Goal: Information Seeking & Learning: Check status

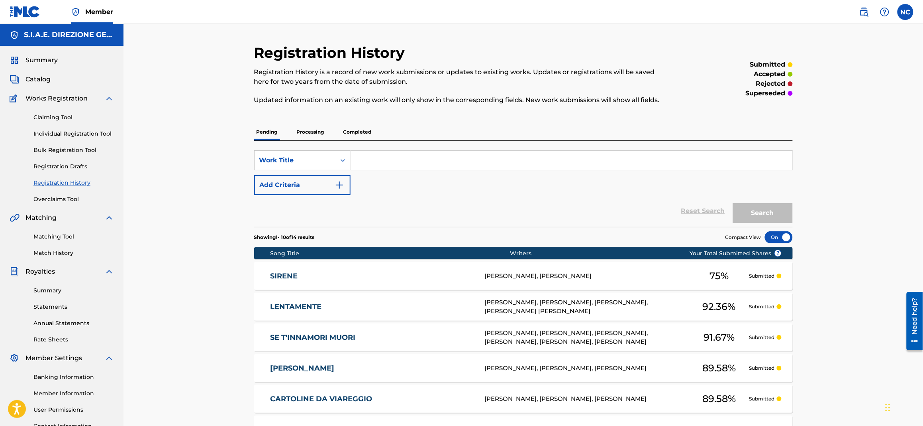
click at [56, 197] on link "Overclaims Tool" at bounding box center [73, 199] width 80 height 8
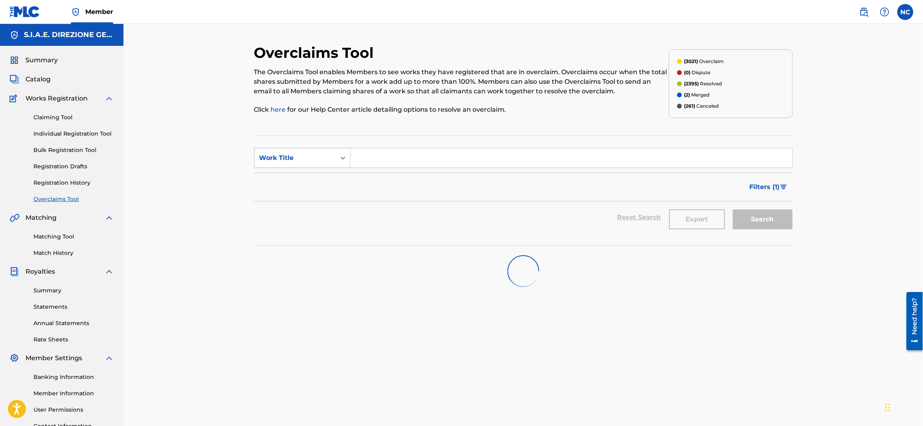
click at [286, 159] on div "Work Title" at bounding box center [295, 158] width 72 height 10
click at [286, 199] on div "Overclaim ID" at bounding box center [303, 198] width 96 height 20
click at [408, 158] on input "Search Form" at bounding box center [572, 157] width 442 height 19
paste input "23139"
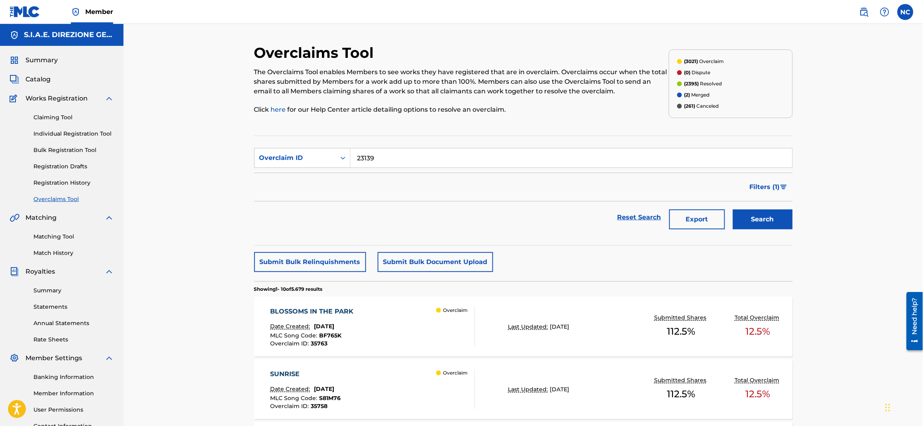
type input "23139"
click at [766, 220] on button "Search" at bounding box center [763, 219] width 60 height 20
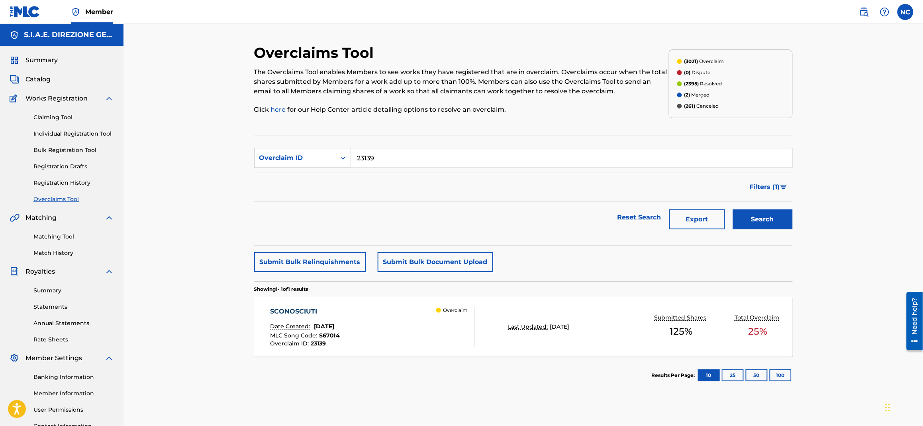
click at [339, 331] on div "Date Created: [DATE]" at bounding box center [305, 327] width 70 height 10
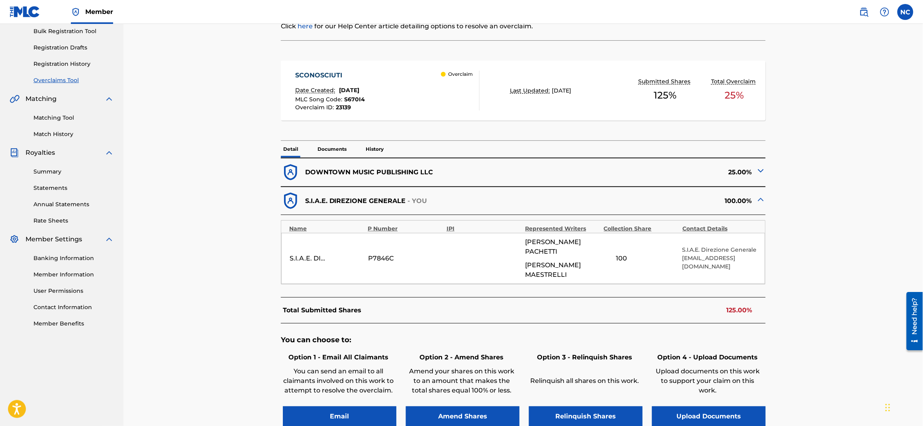
scroll to position [179, 0]
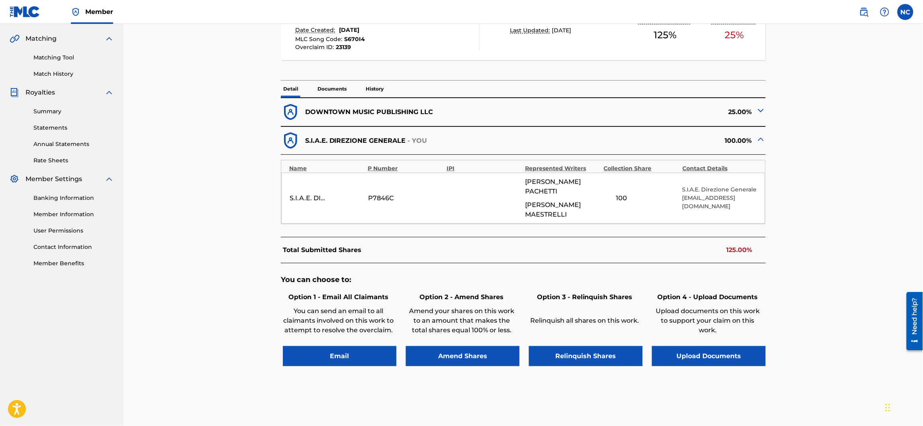
click at [762, 111] on img at bounding box center [761, 111] width 10 height 10
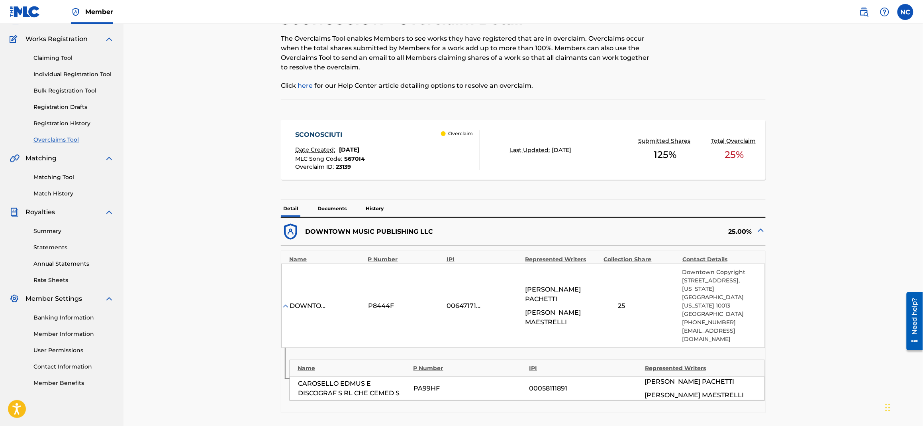
scroll to position [0, 0]
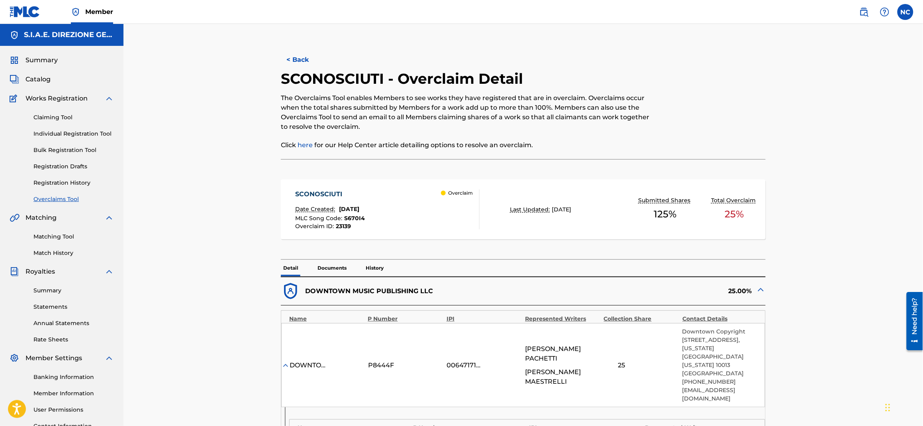
click at [289, 61] on button "< Back" at bounding box center [305, 60] width 48 height 20
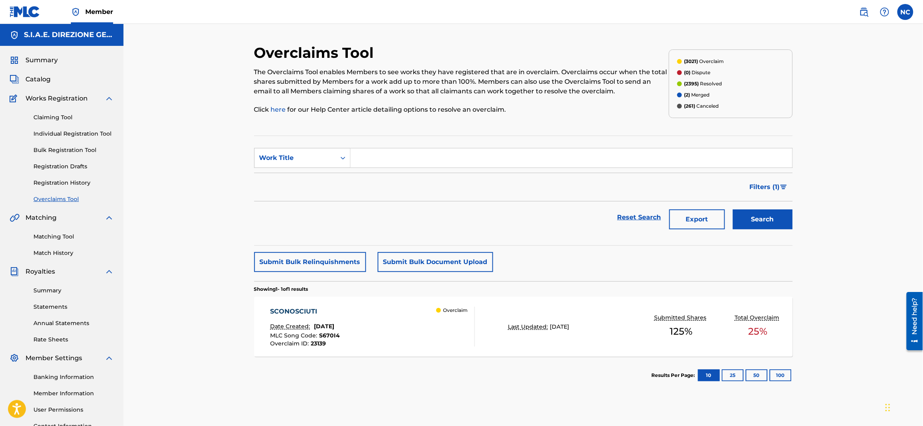
click at [57, 181] on link "Registration History" at bounding box center [73, 183] width 80 height 8
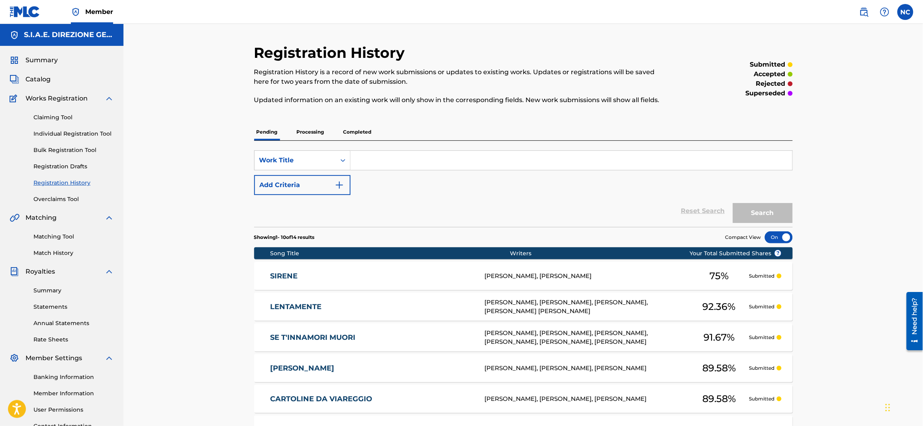
click at [287, 279] on link "SIRENE" at bounding box center [372, 275] width 204 height 9
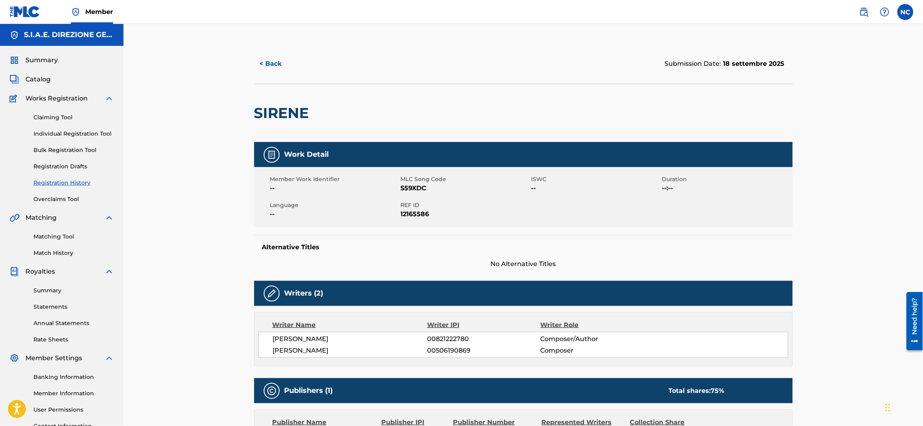
click at [264, 65] on button "< Back" at bounding box center [278, 64] width 48 height 20
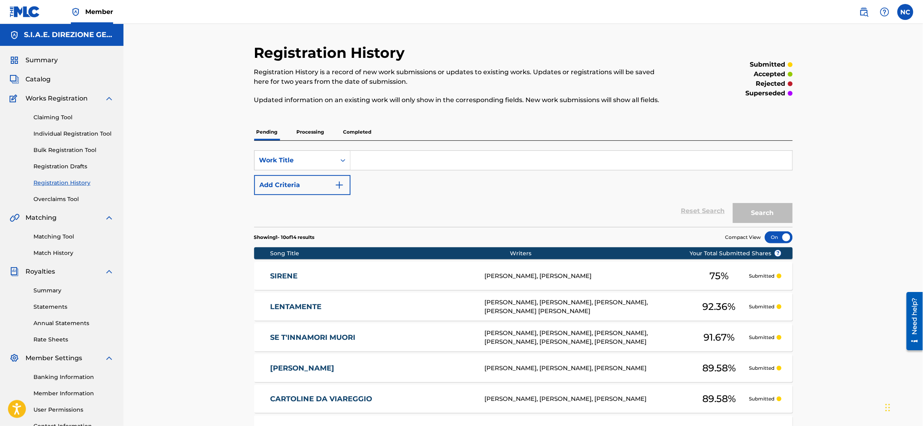
click at [70, 199] on link "Overclaims Tool" at bounding box center [73, 199] width 80 height 8
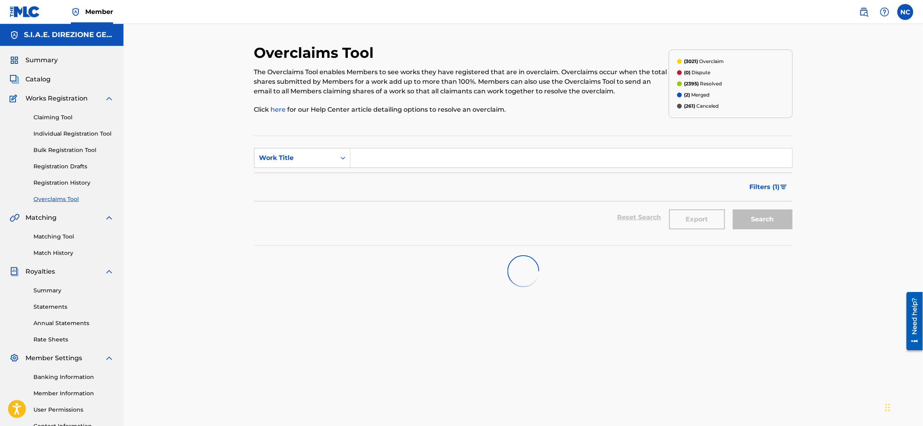
click at [381, 153] on input "Search Form" at bounding box center [572, 157] width 442 height 19
type input "sirene"
click at [380, 175] on div "sirene" at bounding box center [512, 176] width 322 height 14
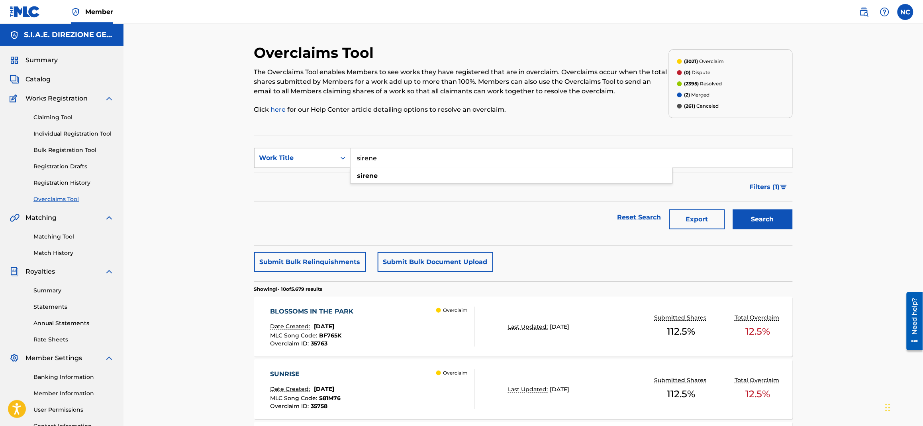
click at [326, 157] on div "Work Title" at bounding box center [295, 158] width 72 height 10
click at [304, 197] on div "Overclaim ID" at bounding box center [303, 198] width 96 height 20
click at [402, 148] on input "Search Form" at bounding box center [572, 157] width 442 height 19
type input "23150"
click at [733, 209] on button "Search" at bounding box center [763, 219] width 60 height 20
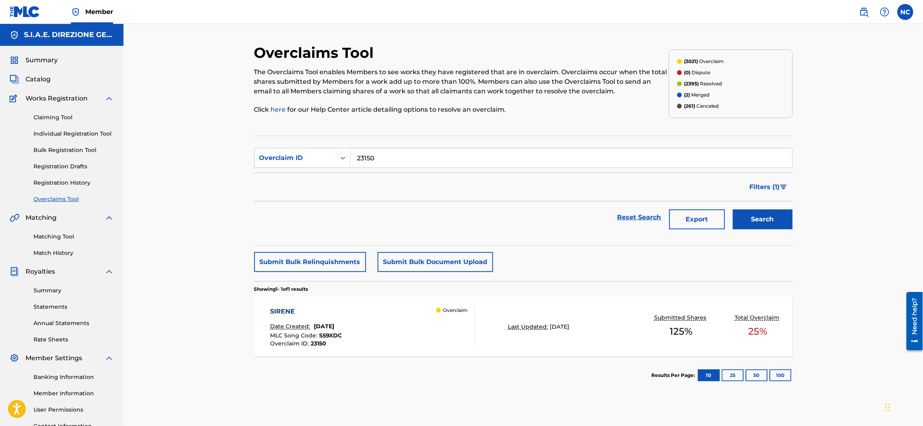
drag, startPoint x: 783, startPoint y: 215, endPoint x: 871, endPoint y: 283, distance: 111.4
click at [872, 285] on div "Overclaims Tool The Overclaims Tool enables Members to see works they have regi…" at bounding box center [524, 240] width 800 height 432
click at [389, 326] on div "SIRENE Date Created: [DATE] MLC Song Code : S59XDC Overclaim ID : 23150 Overcla…" at bounding box center [372, 326] width 205 height 40
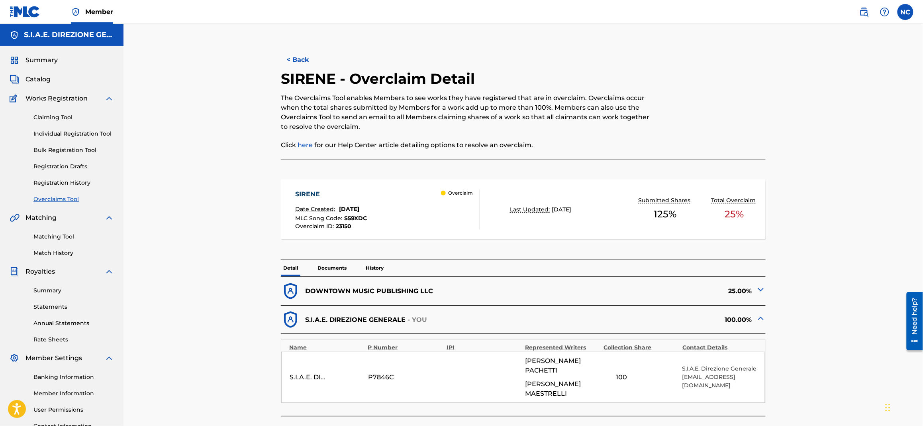
scroll to position [179, 0]
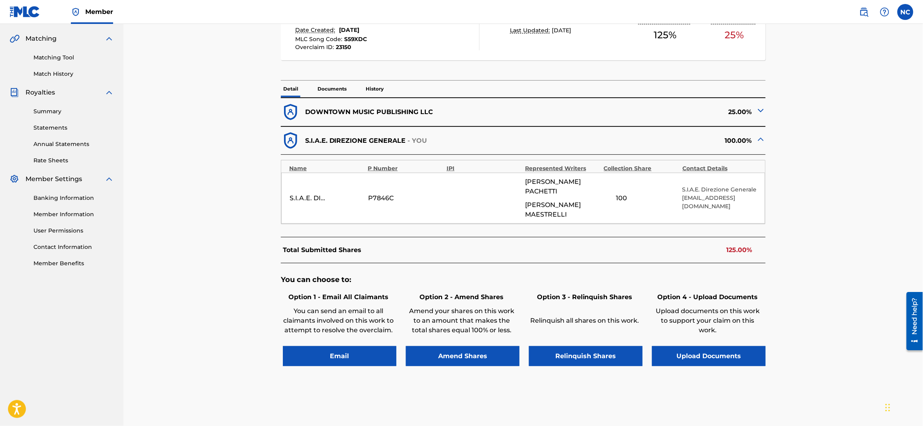
click at [760, 114] on img at bounding box center [761, 111] width 10 height 10
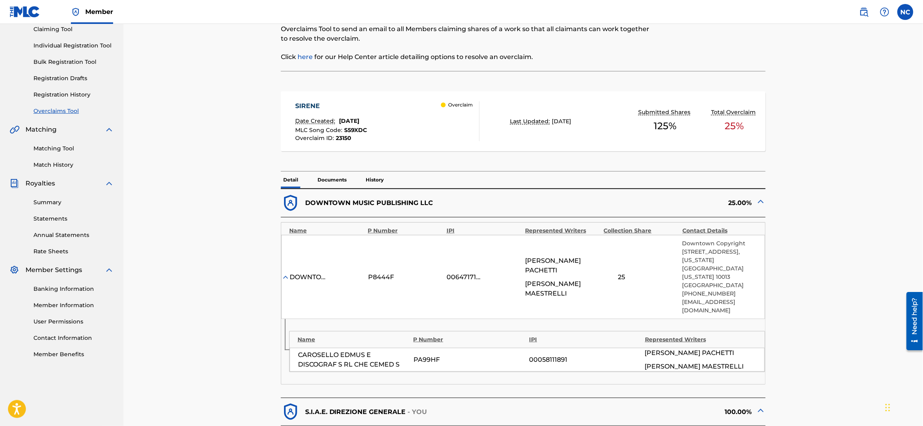
scroll to position [0, 0]
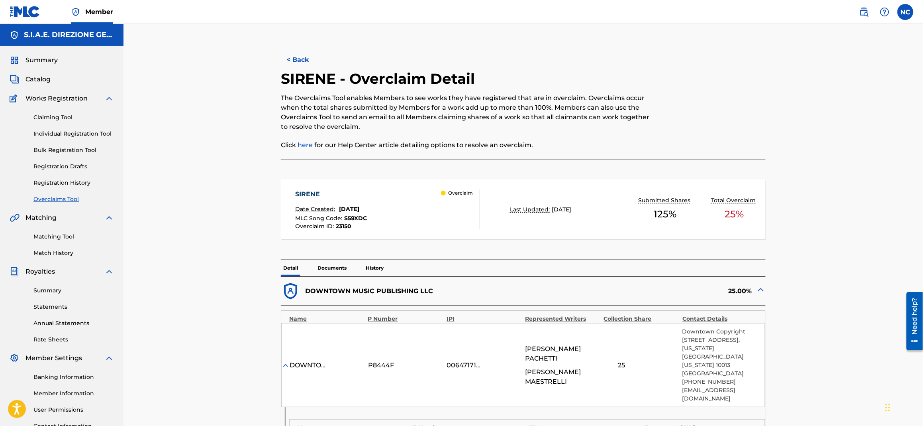
click at [298, 55] on button "< Back" at bounding box center [305, 60] width 48 height 20
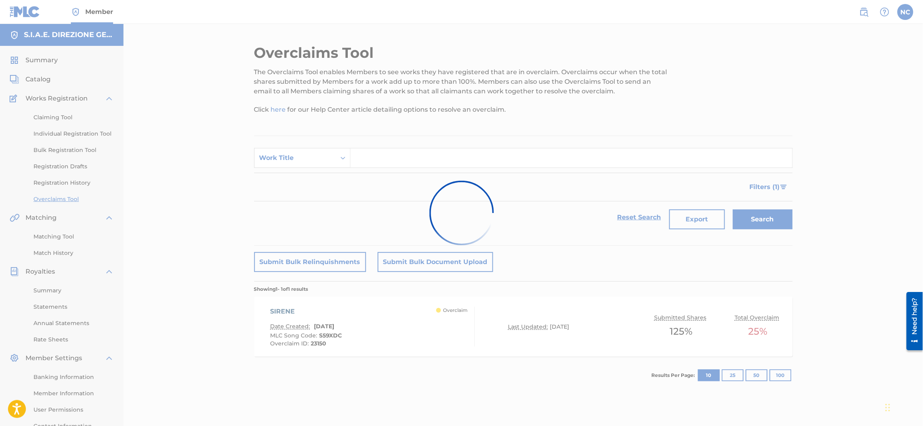
click at [295, 160] on div at bounding box center [461, 213] width 923 height 426
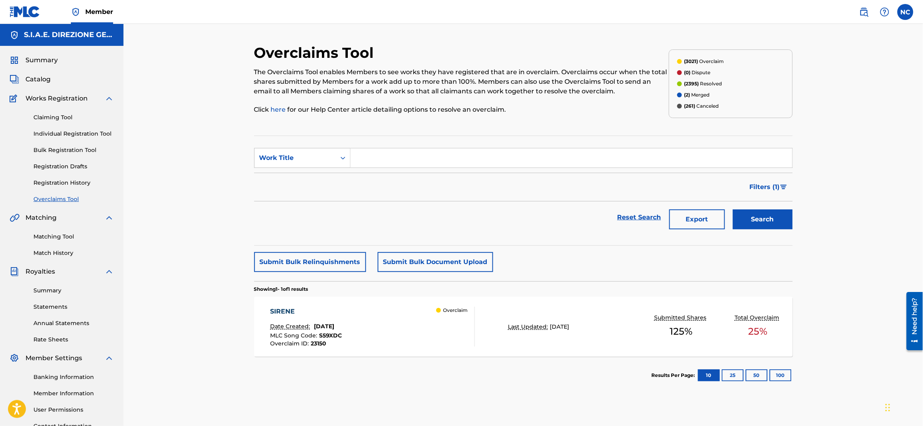
click at [295, 160] on div "Work Title" at bounding box center [295, 158] width 72 height 10
click at [297, 201] on div "Overclaim ID" at bounding box center [303, 198] width 96 height 20
click at [406, 160] on input "Search Form" at bounding box center [572, 157] width 442 height 19
paste input "23137"
type input "23137"
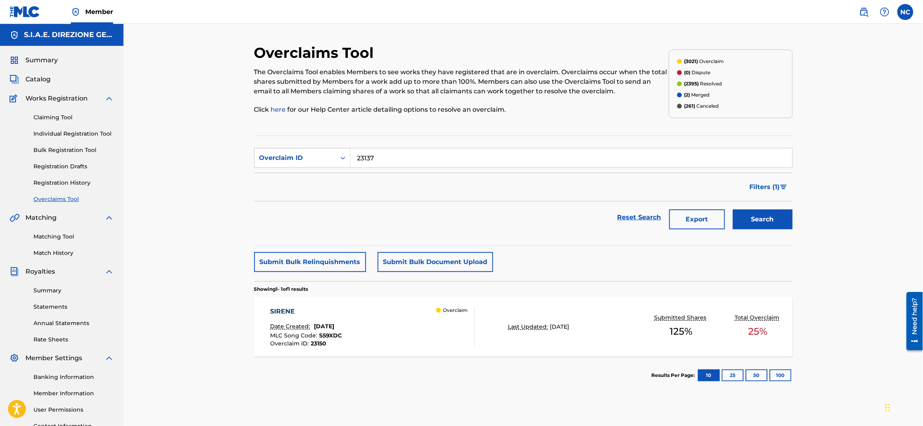
click at [794, 224] on div "Overclaims Tool The Overclaims Tool enables Members to see works they have regi…" at bounding box center [524, 250] width 558 height 412
click at [771, 222] on button "Search" at bounding box center [763, 219] width 60 height 20
click at [355, 319] on div "PUNTO DI VISTA Date Created: [DATE] MLC Song Code : PN1IF2 Overclaim ID : 23137…" at bounding box center [372, 326] width 205 height 40
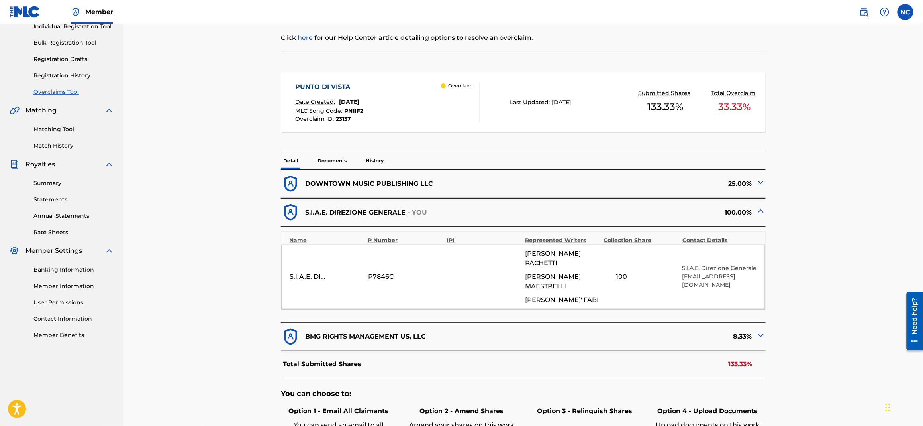
scroll to position [179, 0]
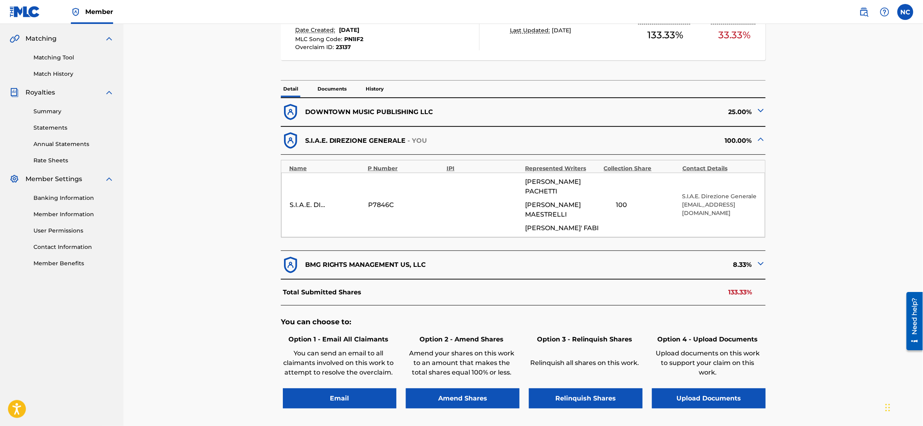
click at [764, 259] on img at bounding box center [761, 264] width 10 height 10
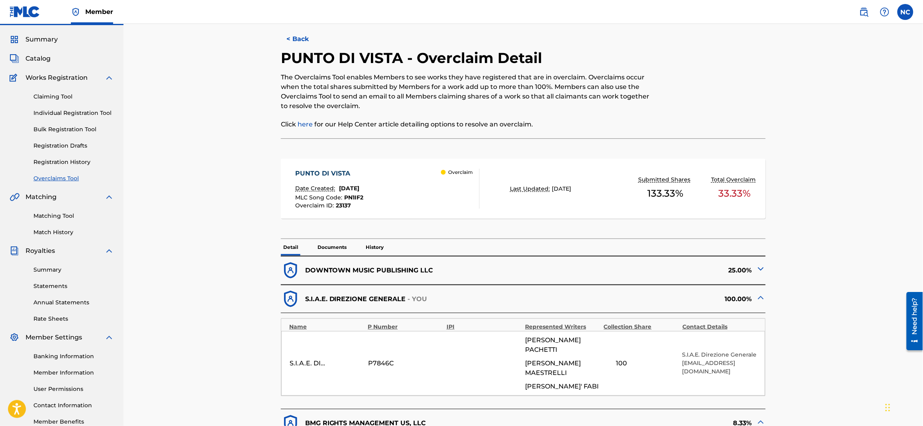
scroll to position [0, 0]
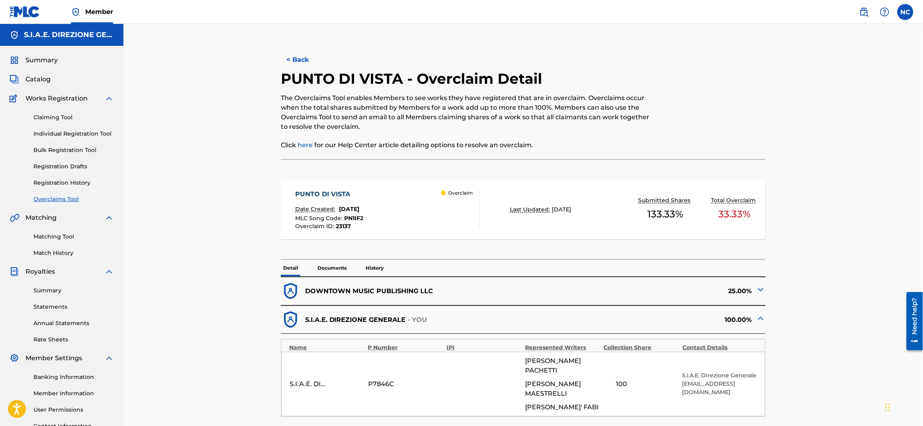
click at [297, 56] on button "< Back" at bounding box center [305, 60] width 48 height 20
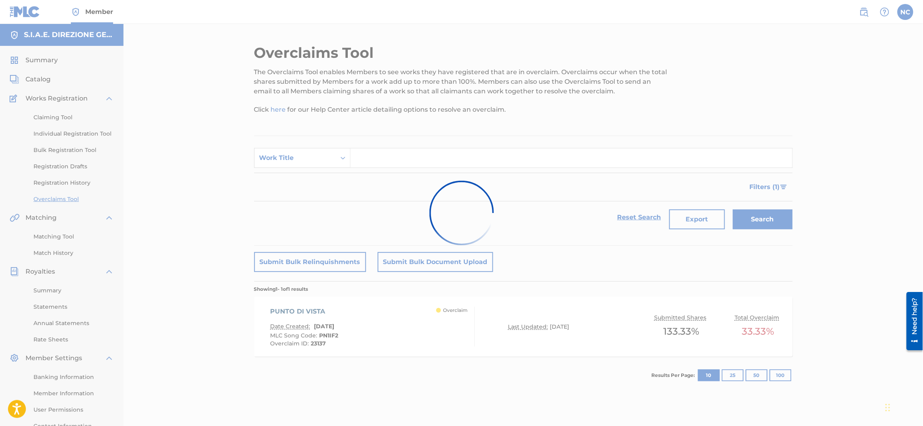
click at [287, 161] on div at bounding box center [461, 213] width 923 height 426
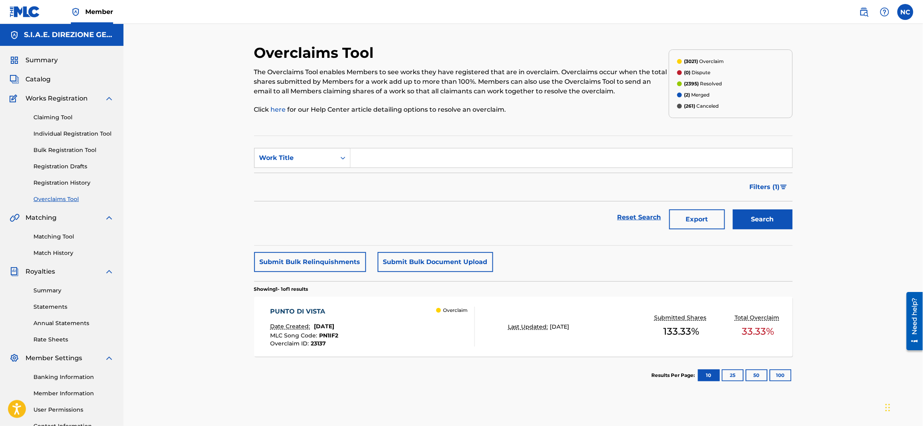
click at [318, 166] on div "Work Title" at bounding box center [302, 158] width 96 height 20
click at [316, 200] on div "Overclaim ID" at bounding box center [303, 198] width 96 height 20
click at [381, 162] on input "Search Form" at bounding box center [572, 157] width 442 height 19
paste input "23159"
type input "23159"
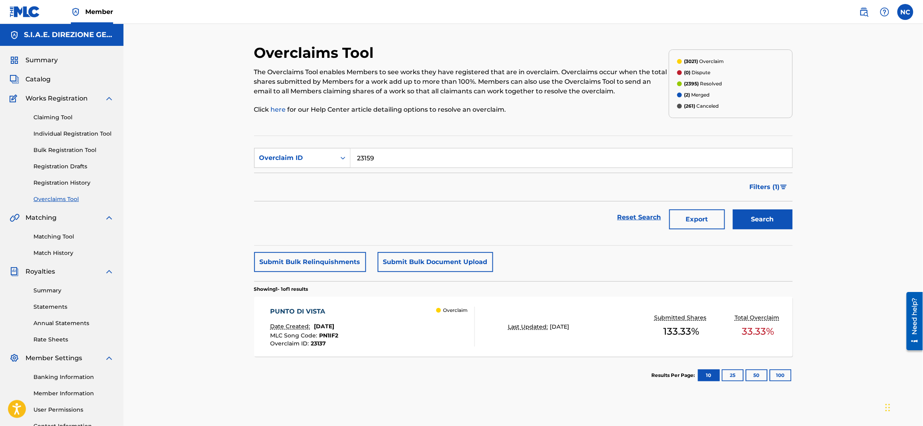
click at [773, 224] on button "Search" at bounding box center [763, 219] width 60 height 20
click at [363, 335] on div "PUNTO DI DOMANDA Date Created: [DATE] MLC Song Code : PN8QUP Overclaim ID : 231…" at bounding box center [372, 326] width 205 height 40
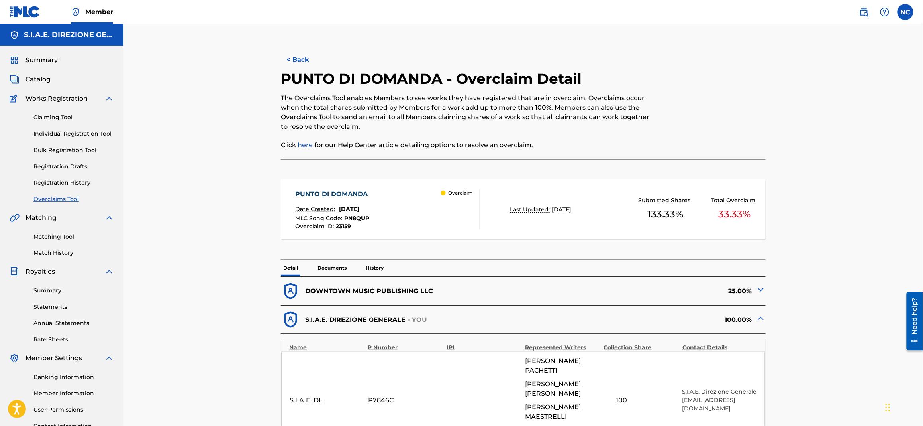
click at [760, 291] on img at bounding box center [761, 290] width 10 height 10
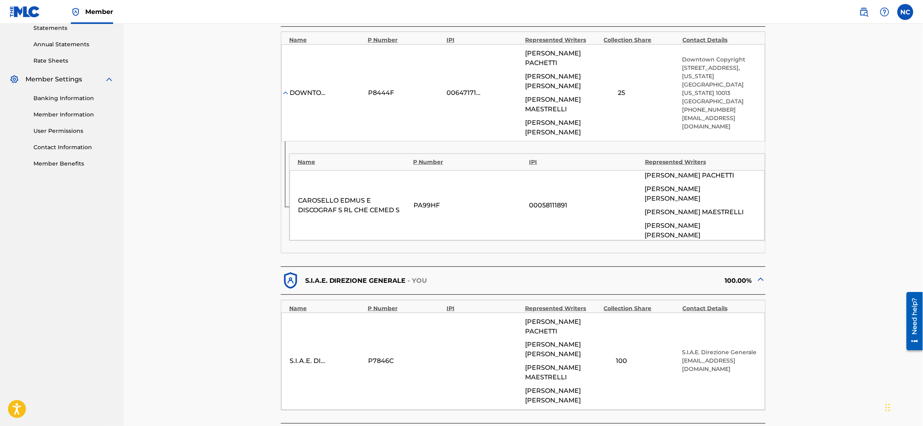
scroll to position [298, 0]
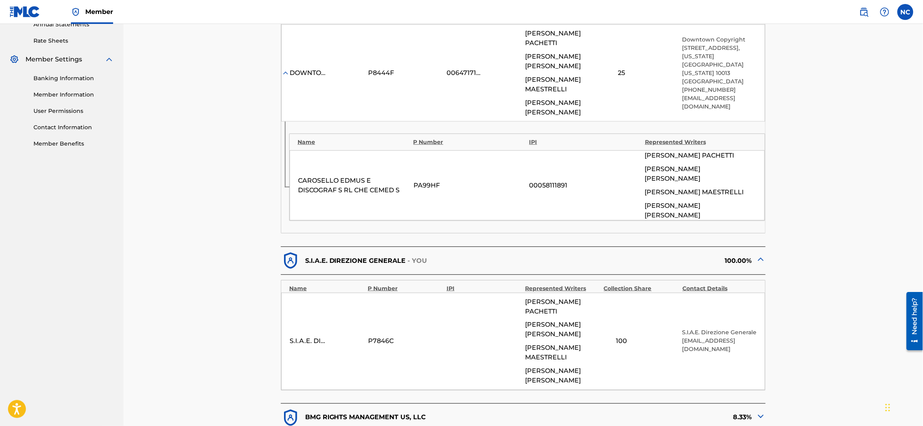
click at [759, 411] on img at bounding box center [761, 416] width 10 height 10
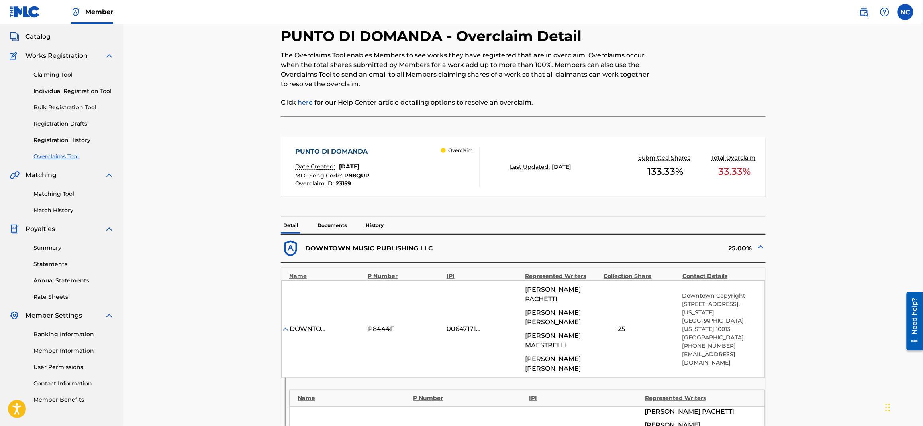
scroll to position [0, 0]
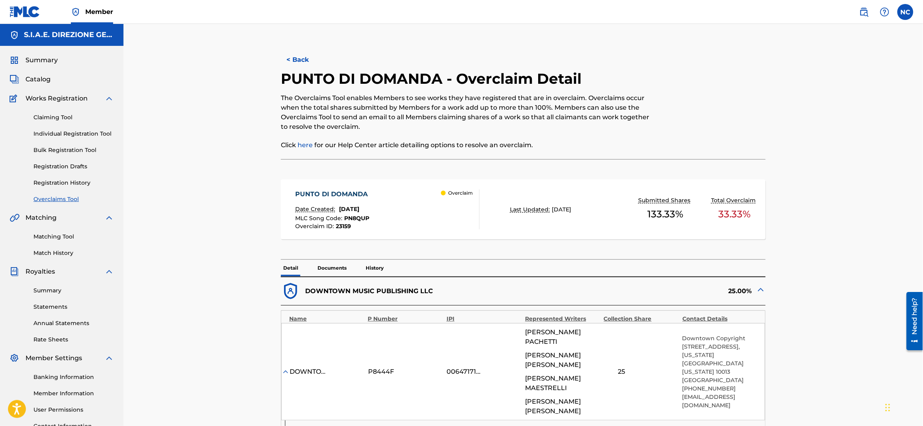
click at [302, 60] on button "< Back" at bounding box center [305, 60] width 48 height 20
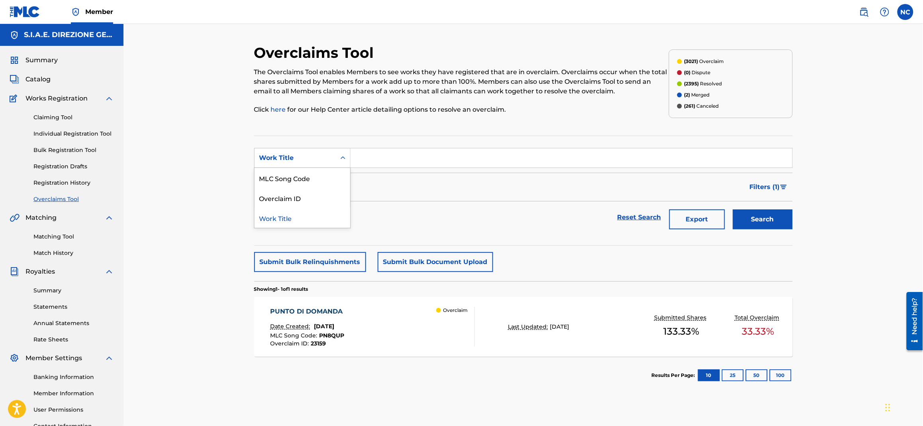
click at [302, 165] on div "Work Title" at bounding box center [295, 157] width 81 height 15
click at [380, 160] on input "Search Form" at bounding box center [572, 157] width 442 height 19
click at [414, 180] on div "punto di v ista" at bounding box center [512, 176] width 322 height 14
type input "punto di vista"
click at [771, 225] on button "Search" at bounding box center [763, 219] width 60 height 20
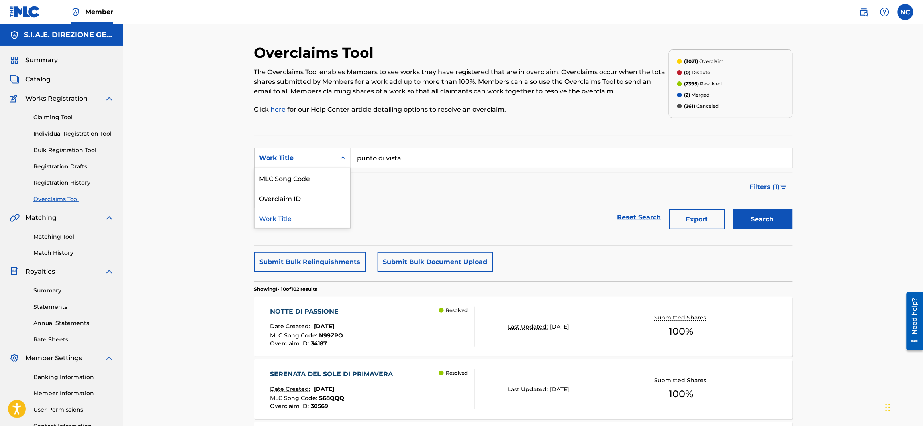
click at [312, 162] on div "Work Title" at bounding box center [295, 158] width 72 height 10
click at [299, 198] on div "Overclaim ID" at bounding box center [303, 198] width 96 height 20
click at [371, 152] on input "Search Form" at bounding box center [572, 157] width 442 height 19
type input "23137"
click at [733, 209] on button "Search" at bounding box center [763, 219] width 60 height 20
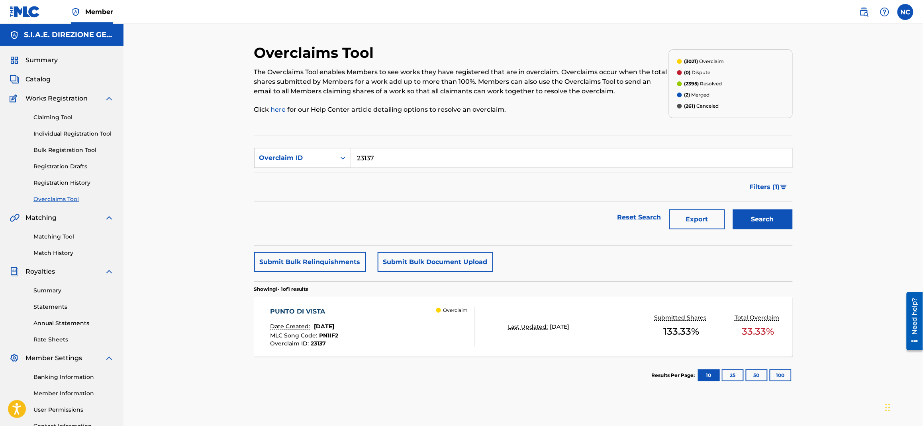
click at [338, 310] on div "PUNTO DI VISTA" at bounding box center [304, 311] width 68 height 10
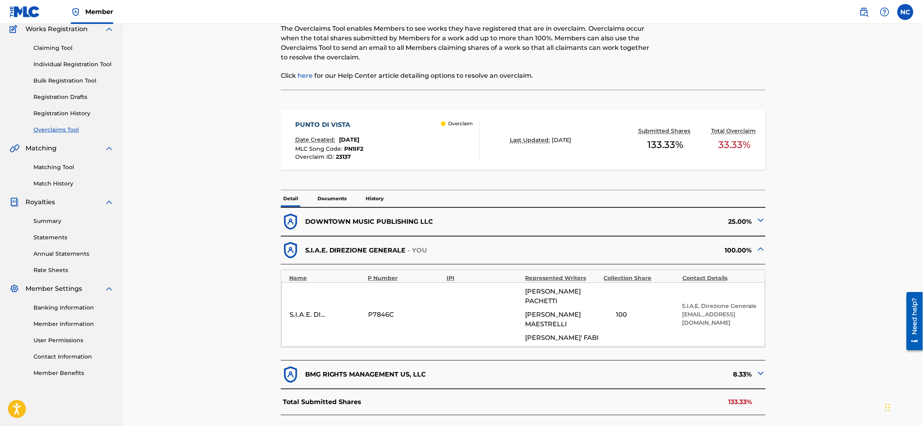
scroll to position [119, 0]
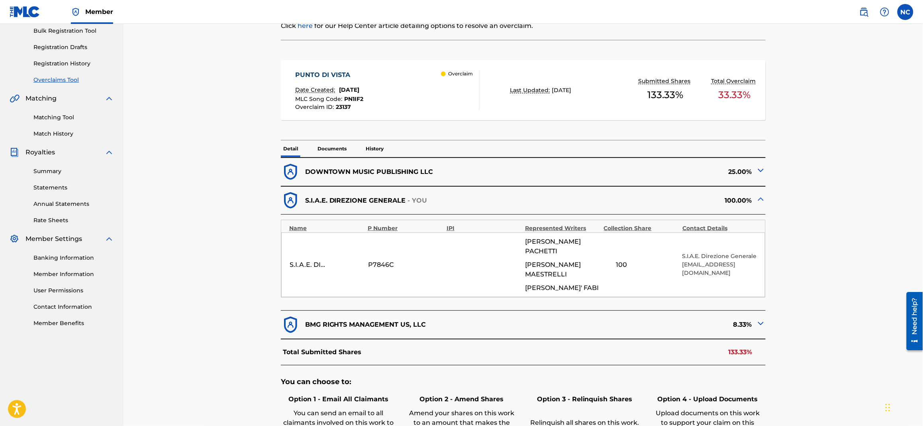
click at [760, 318] on img at bounding box center [761, 323] width 10 height 10
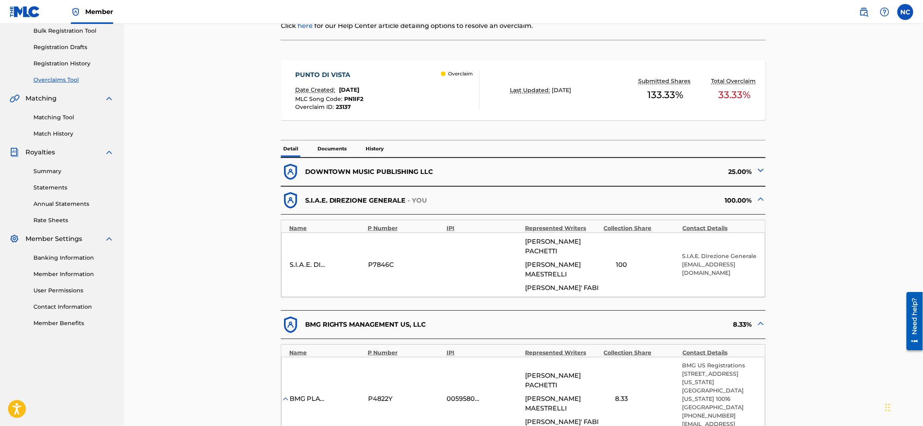
click at [760, 171] on img at bounding box center [761, 170] width 10 height 10
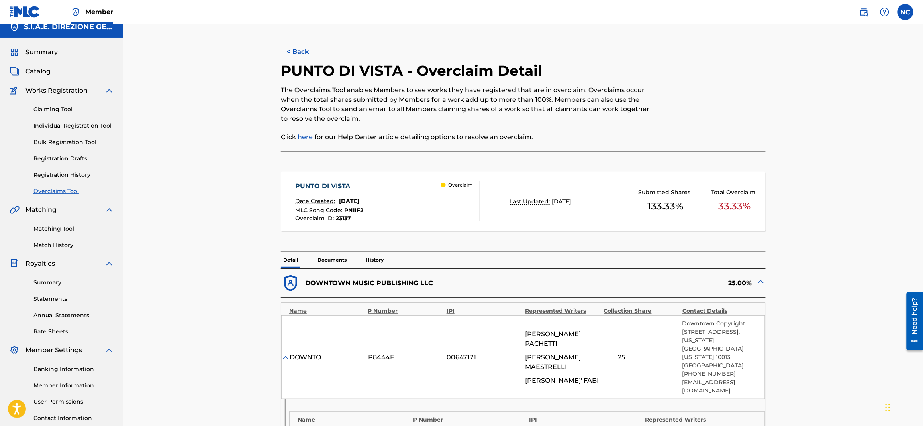
scroll to position [0, 0]
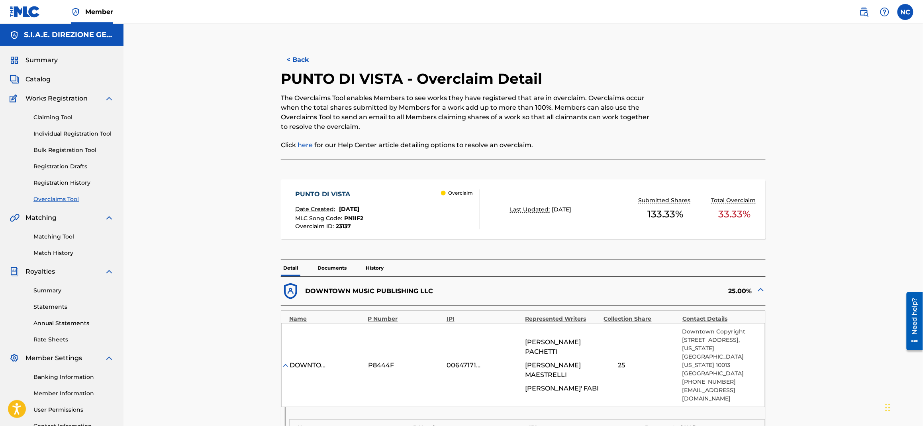
click at [297, 59] on button "< Back" at bounding box center [305, 60] width 48 height 20
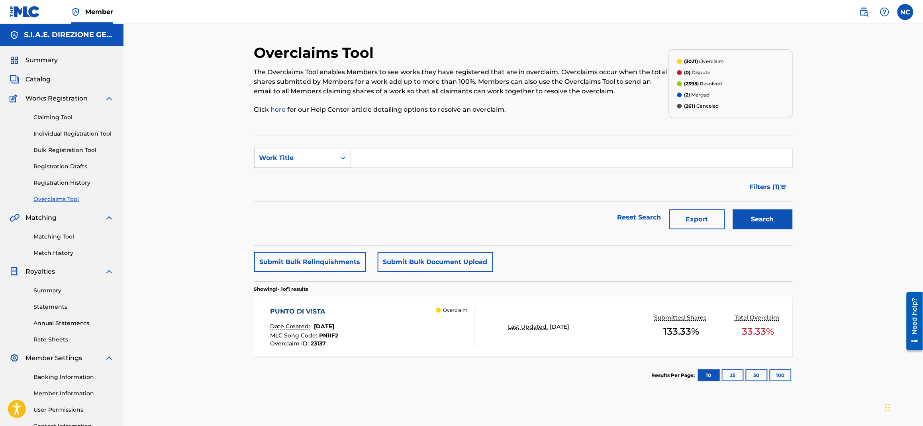
click at [319, 161] on div "Work Title" at bounding box center [295, 158] width 72 height 10
click at [319, 196] on div "Overclaim ID" at bounding box center [303, 198] width 96 height 20
click at [412, 147] on section "SearchWithCriteria5a25d4f0-0c26-48f2-a7ab-14e2601e62b0 Overclaim ID Filter Stat…" at bounding box center [523, 190] width 539 height 110
click at [412, 163] on input "Search Form" at bounding box center [572, 157] width 442 height 19
paste input "18089"
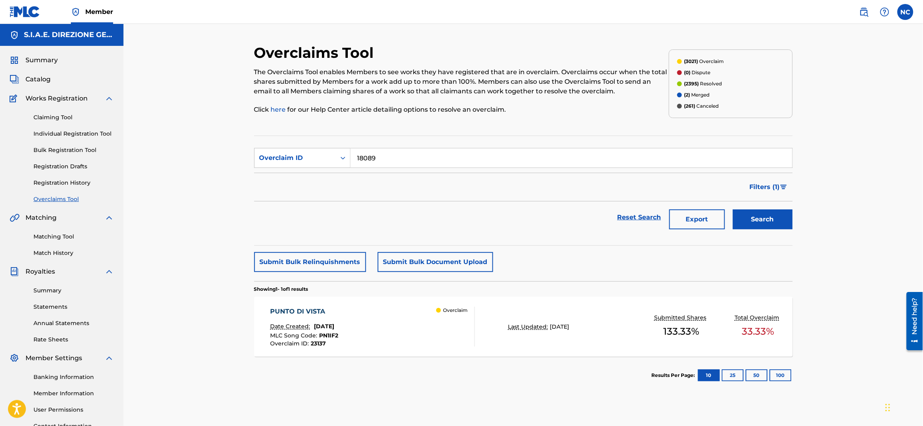
type input "18089"
click at [765, 228] on button "Search" at bounding box center [763, 219] width 60 height 20
click at [340, 316] on div "IL FILO ROSSO" at bounding box center [305, 311] width 70 height 10
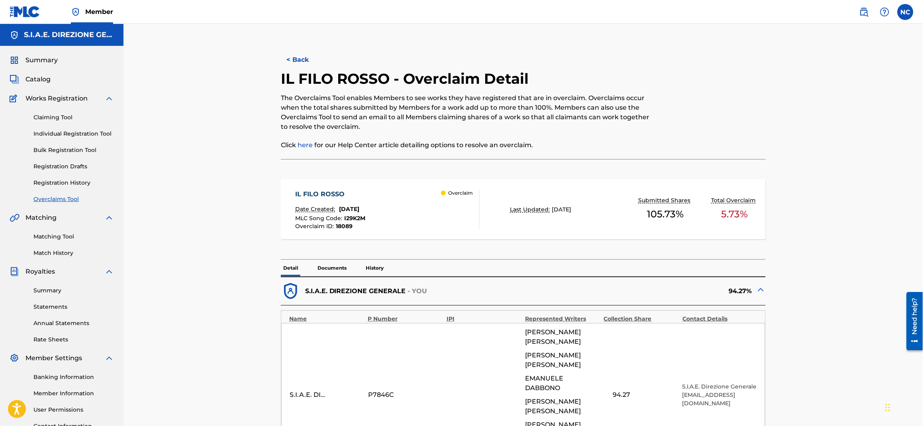
scroll to position [179, 0]
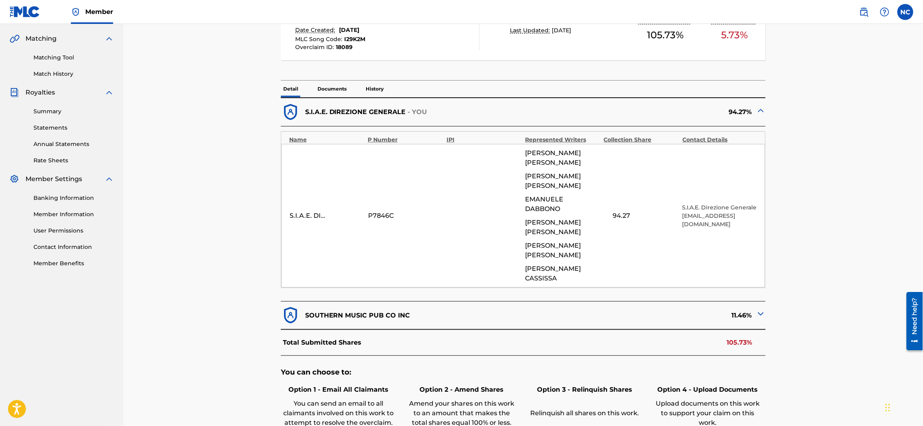
click at [762, 309] on img at bounding box center [761, 314] width 10 height 10
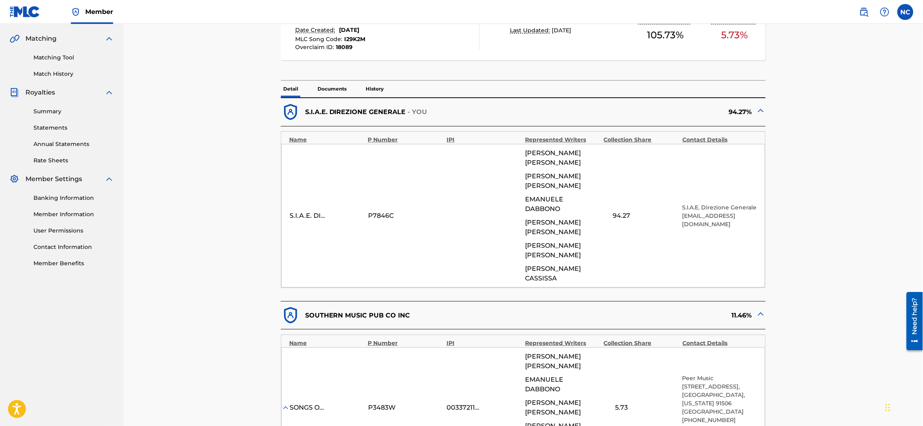
drag, startPoint x: 392, startPoint y: 64, endPoint x: 407, endPoint y: 94, distance: 33.7
click at [392, 64] on div "IL FILO ROSSO Date Created: [DATE] MLC Song Code : I29K2M Overclaim ID : 18089 …" at bounding box center [523, 34] width 485 height 92
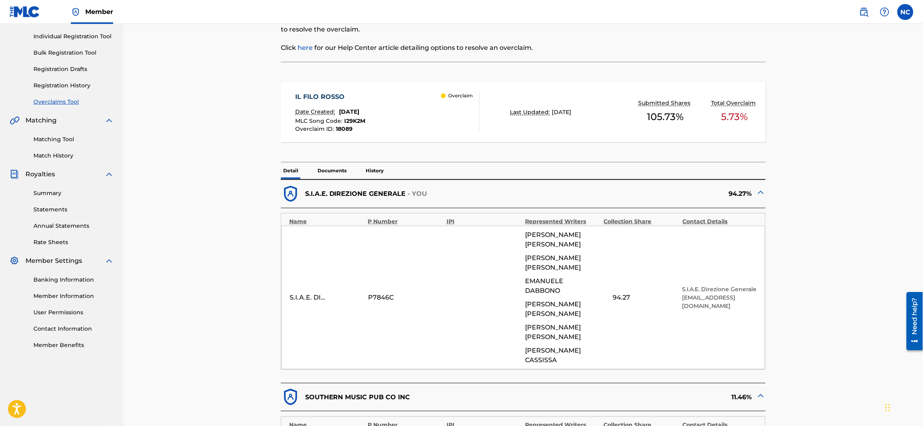
scroll to position [0, 0]
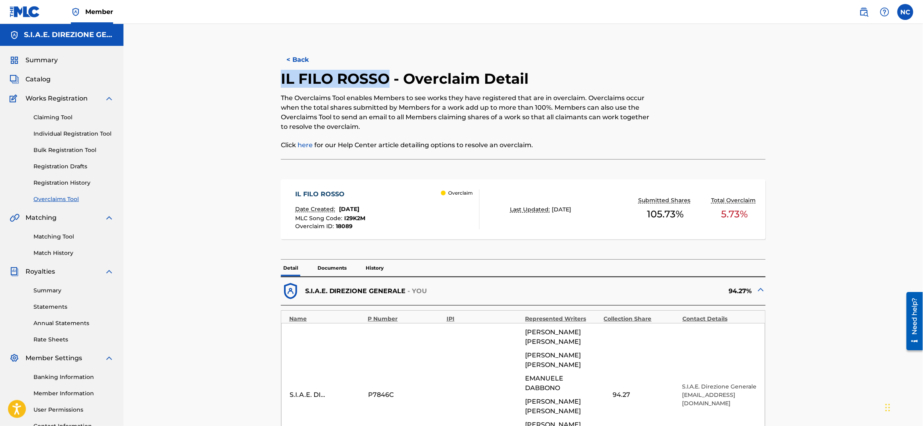
drag, startPoint x: 391, startPoint y: 74, endPoint x: 279, endPoint y: 74, distance: 112.0
copy h2 "IL FILO ROSSO"
click at [294, 62] on button "< Back" at bounding box center [305, 60] width 48 height 20
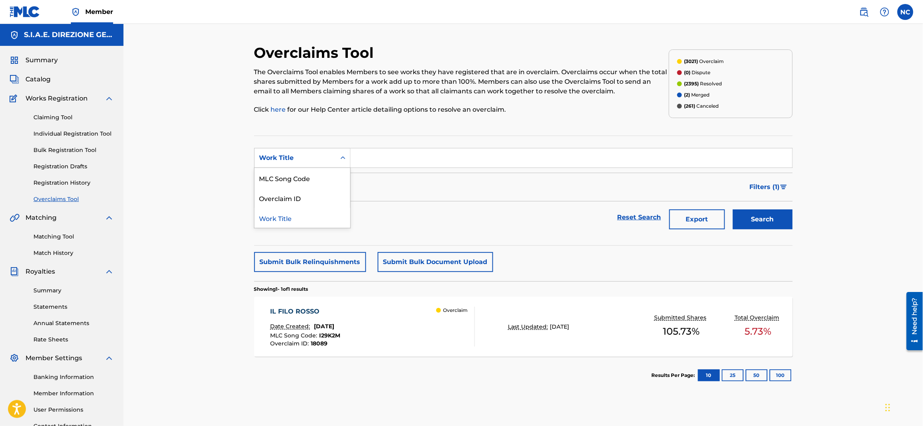
click at [307, 163] on div "Work Title" at bounding box center [295, 157] width 81 height 15
click at [297, 202] on div "Overclaim ID" at bounding box center [303, 198] width 96 height 20
click at [385, 152] on input "Search Form" at bounding box center [572, 157] width 442 height 19
type input "18093"
click at [733, 209] on button "Search" at bounding box center [763, 219] width 60 height 20
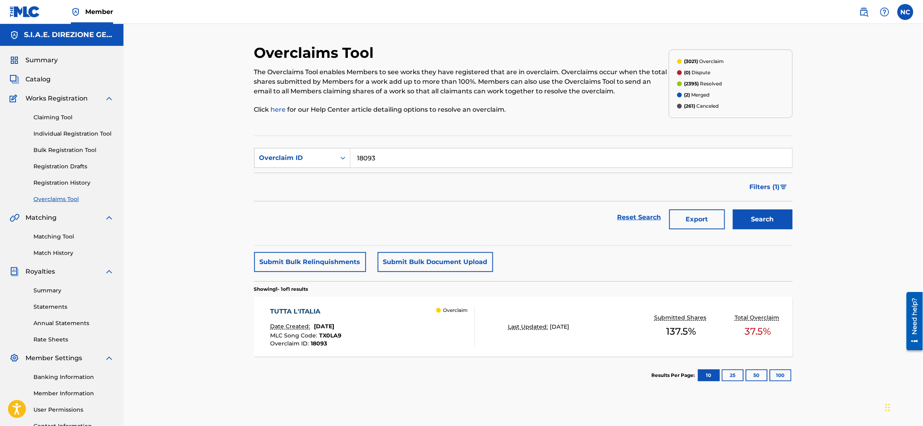
click at [334, 326] on span "[DATE]" at bounding box center [324, 325] width 20 height 7
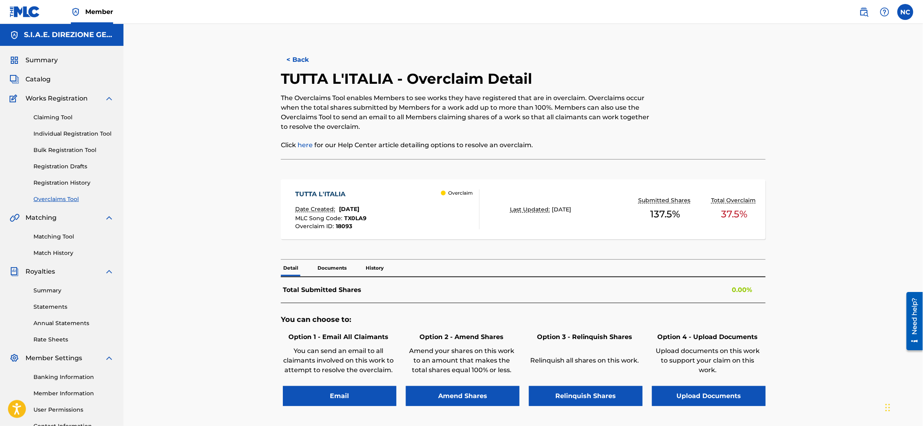
scroll to position [78, 0]
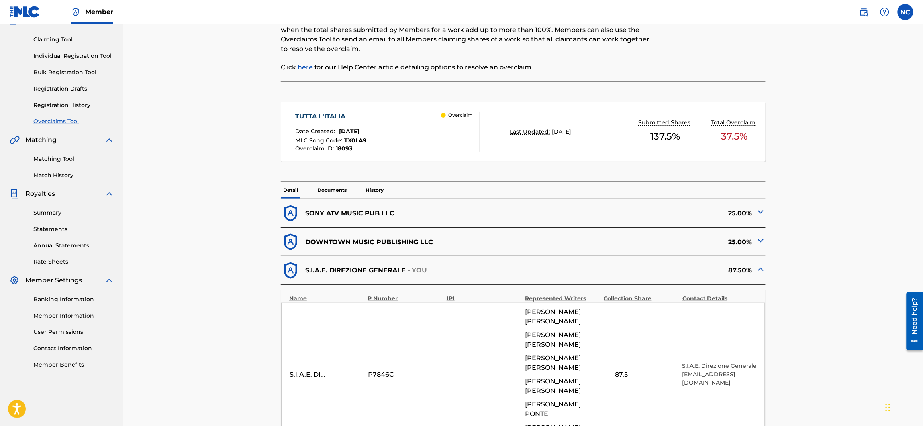
click at [759, 211] on img at bounding box center [761, 212] width 10 height 10
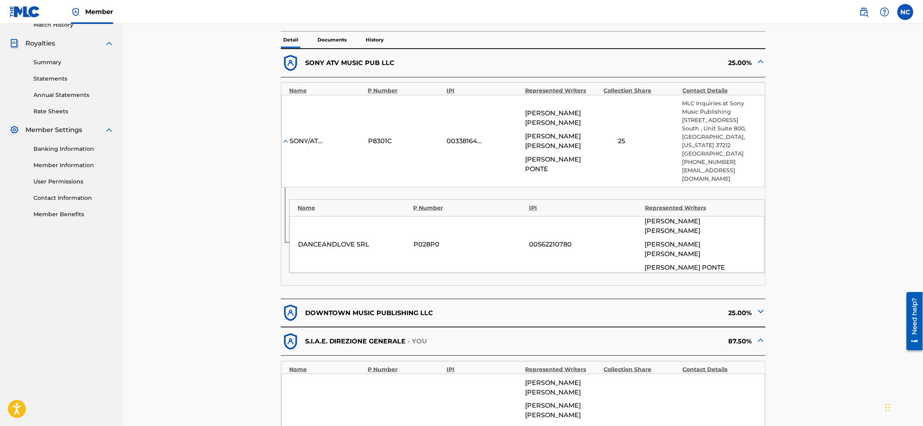
scroll to position [317, 0]
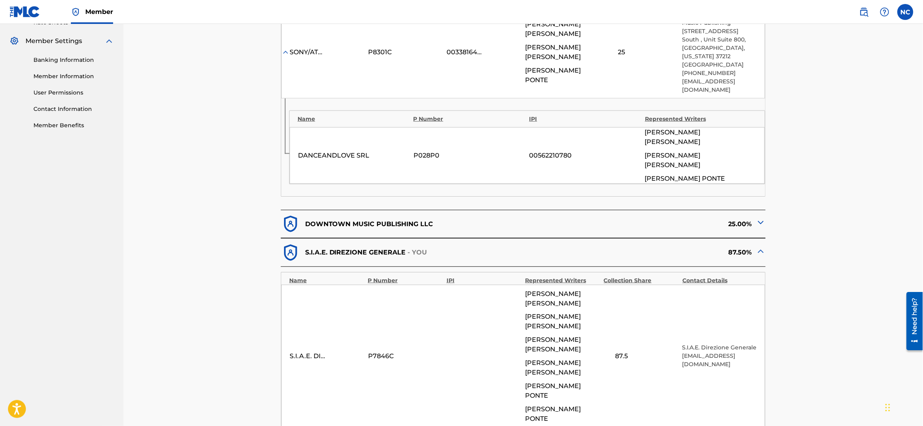
click at [758, 218] on img at bounding box center [761, 223] width 10 height 10
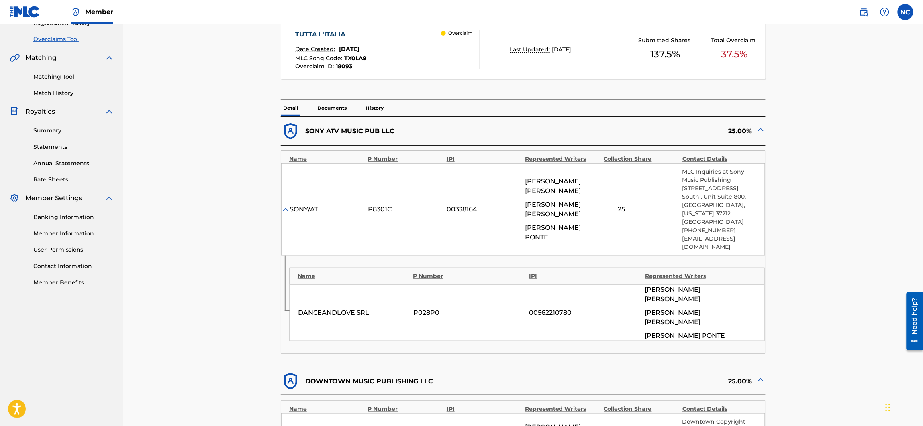
scroll to position [179, 0]
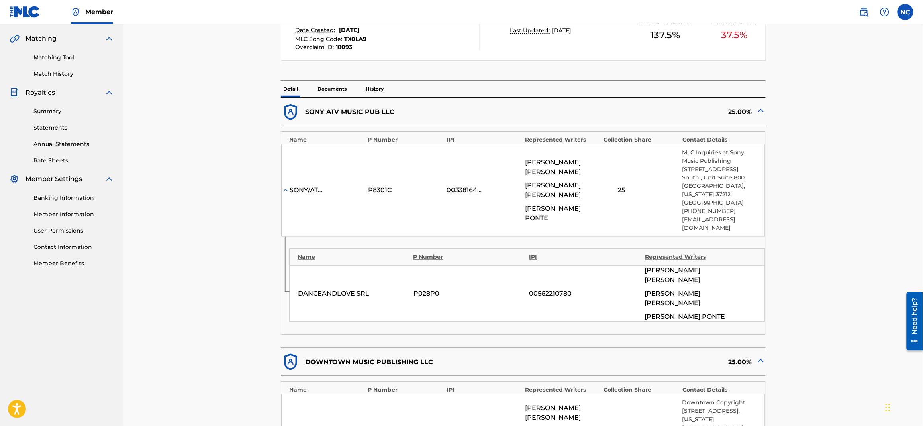
click at [339, 89] on p "Documents" at bounding box center [332, 88] width 34 height 17
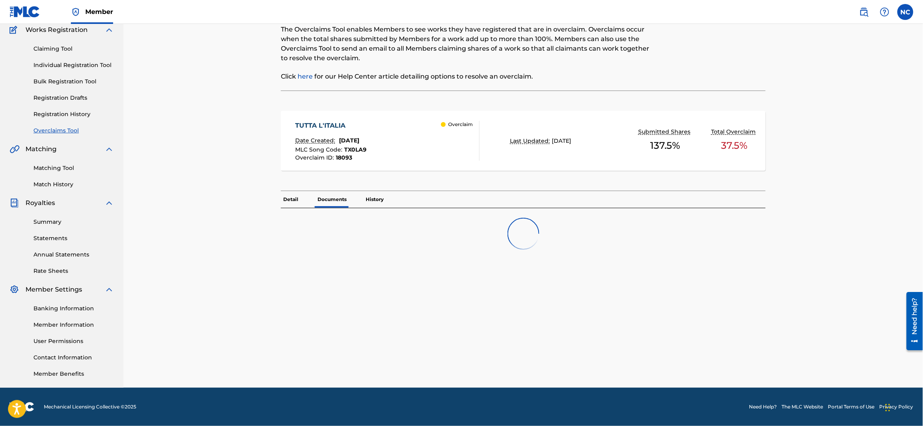
scroll to position [68, 0]
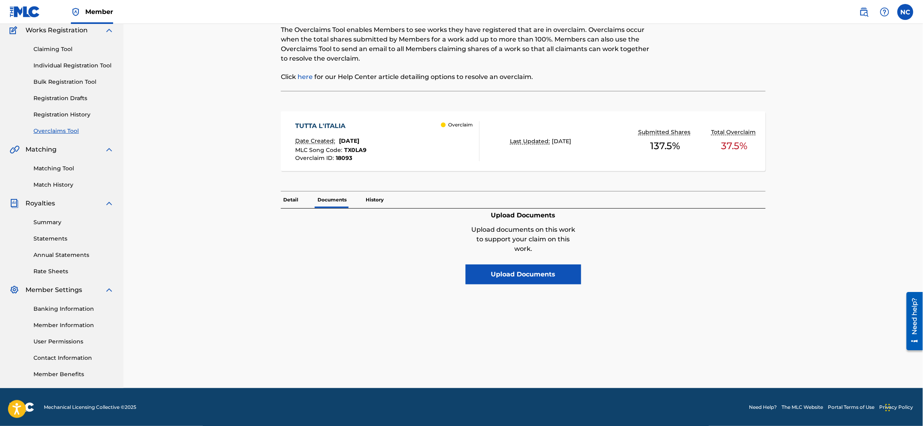
click at [290, 194] on p "Detail" at bounding box center [291, 199] width 20 height 17
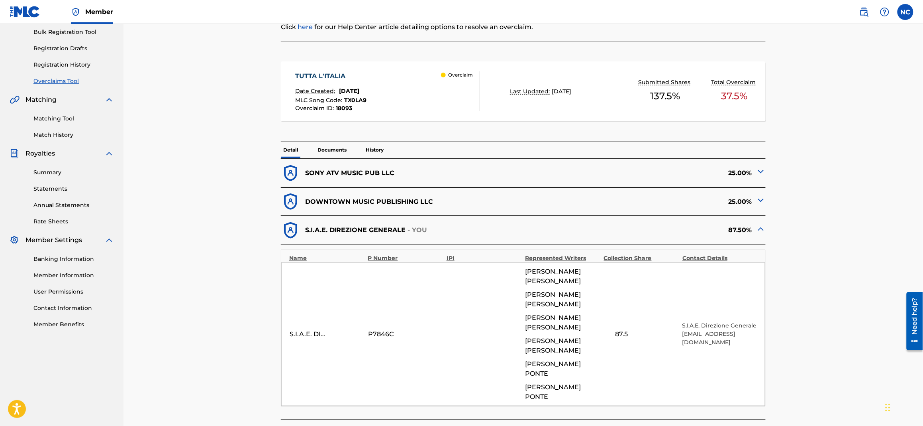
scroll to position [119, 0]
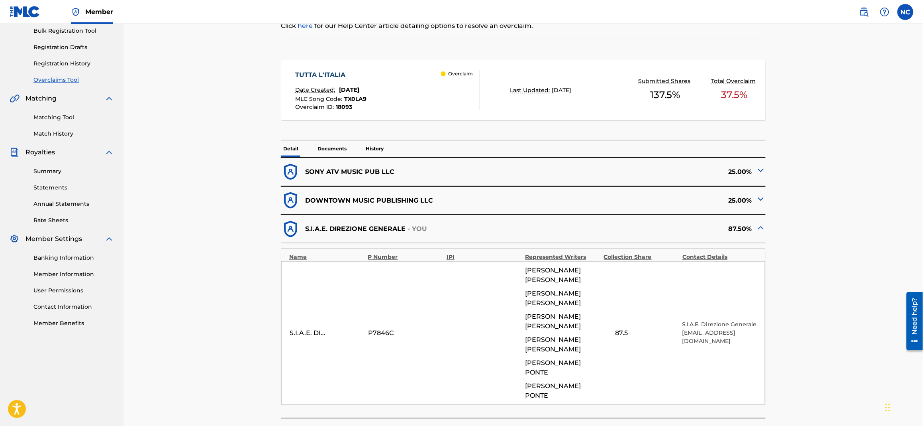
click at [759, 200] on img at bounding box center [761, 199] width 10 height 10
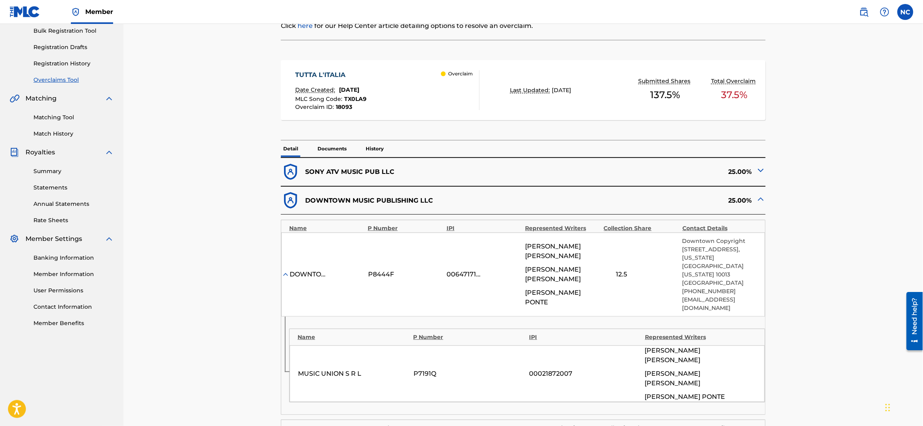
click at [758, 172] on img at bounding box center [761, 170] width 10 height 10
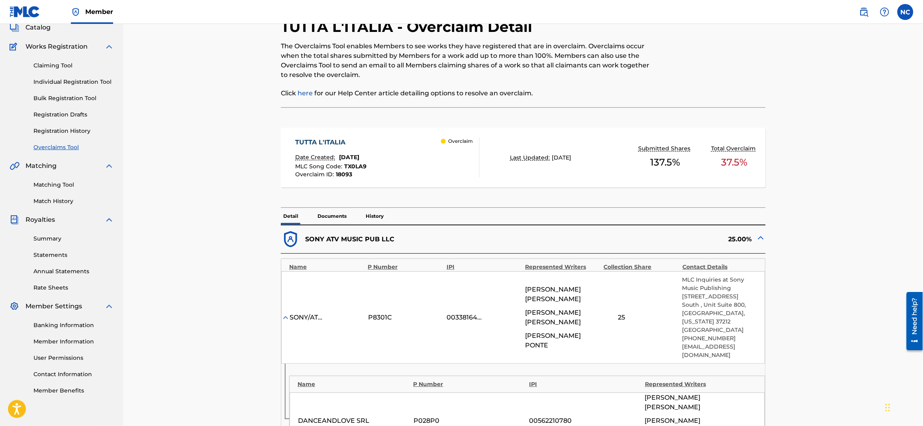
scroll to position [0, 0]
